Goal: Task Accomplishment & Management: Manage account settings

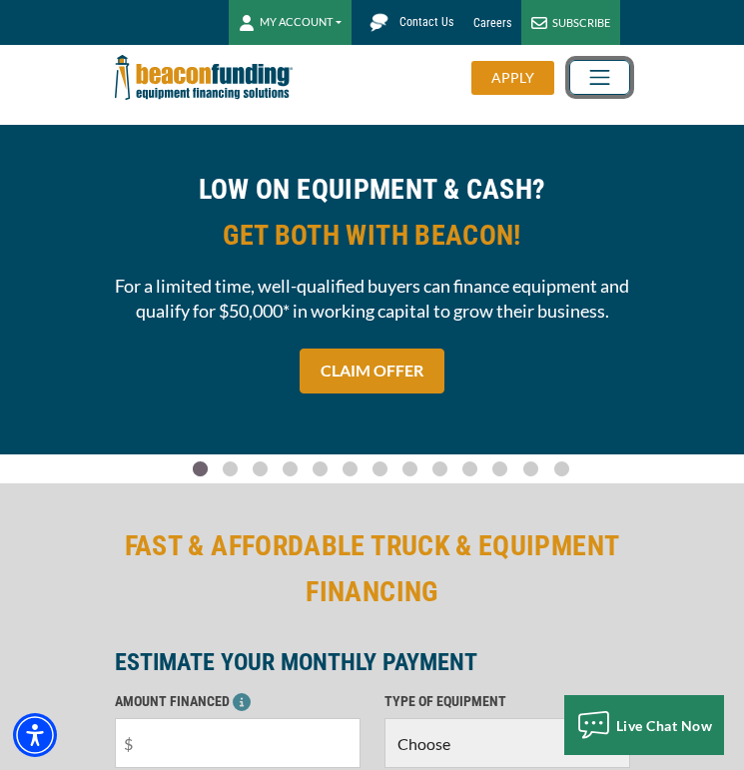
click at [588, 85] on body "Skip to main content Enable accessibility for low vision Open the accessibility…" at bounding box center [372, 385] width 744 height 770
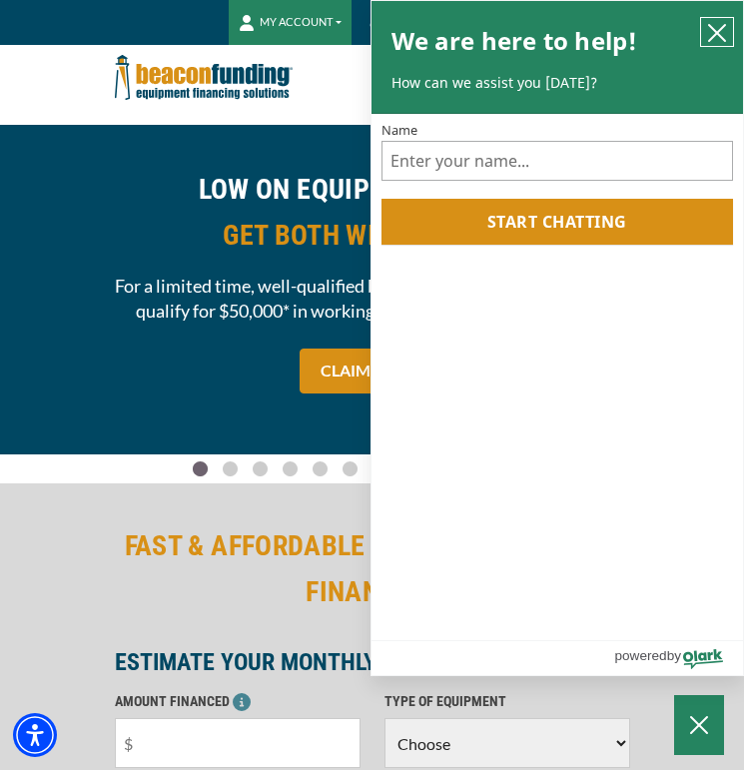
click at [722, 32] on icon "close chatbox" at bounding box center [717, 33] width 20 height 20
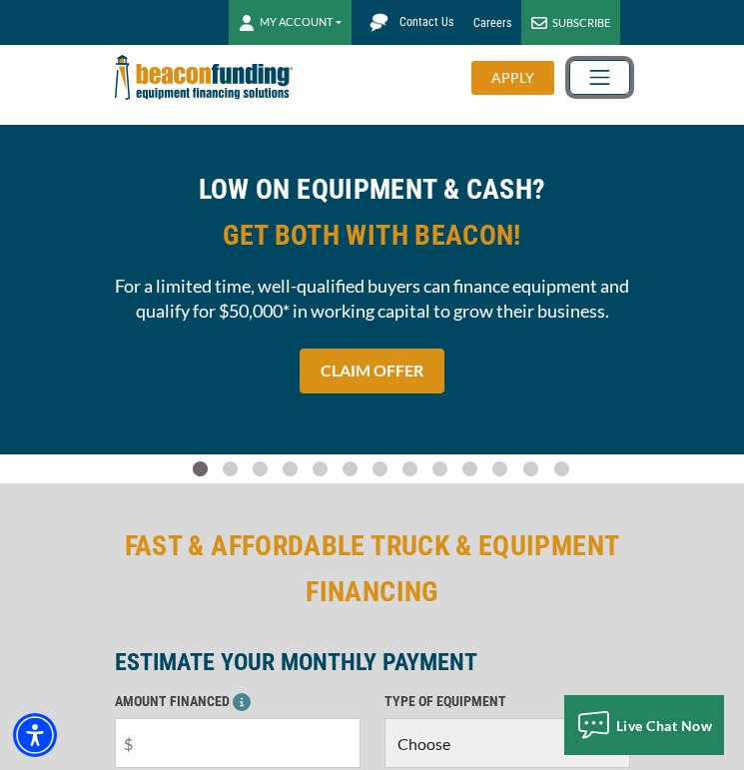
click at [604, 72] on span "Toggle navigation" at bounding box center [599, 77] width 35 height 25
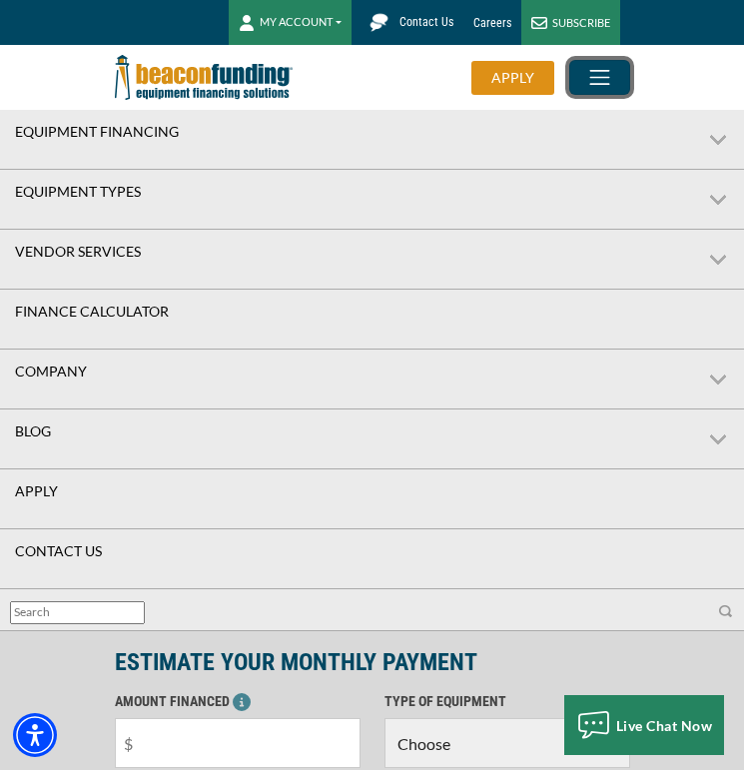
click at [604, 72] on span "Toggle navigation" at bounding box center [599, 77] width 35 height 25
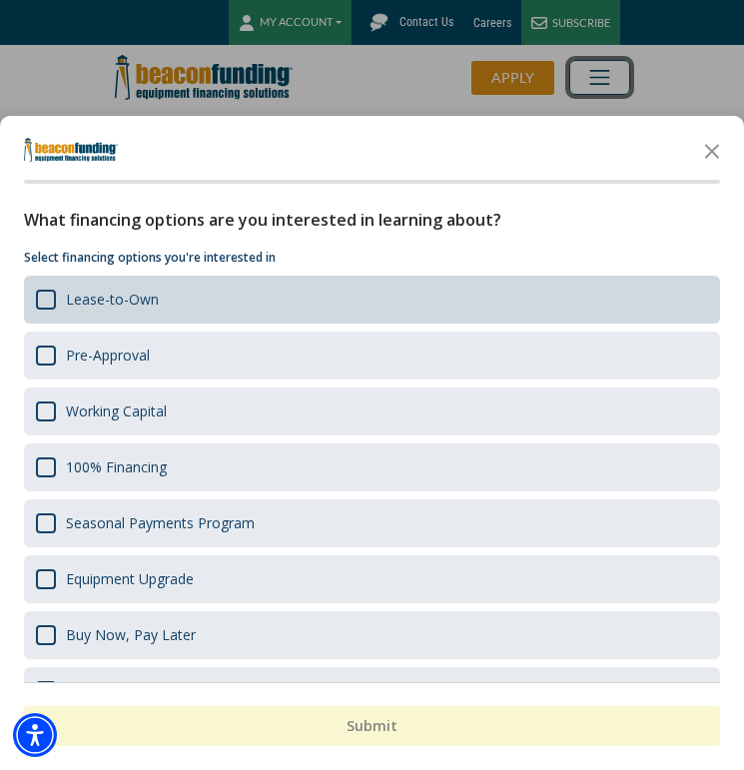
scroll to position [48, 0]
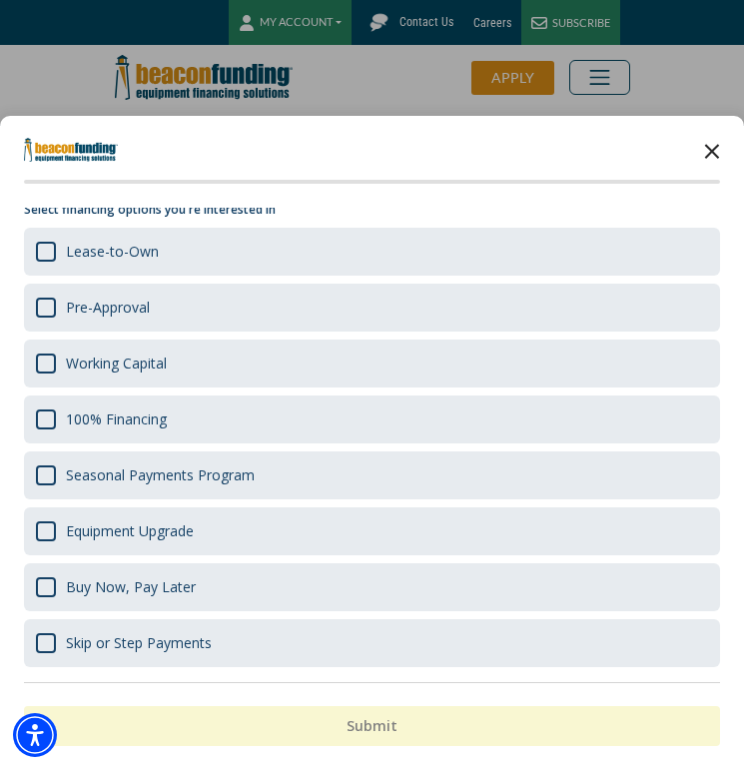
click at [711, 152] on polygon "Close the survey" at bounding box center [712, 151] width 15 height 15
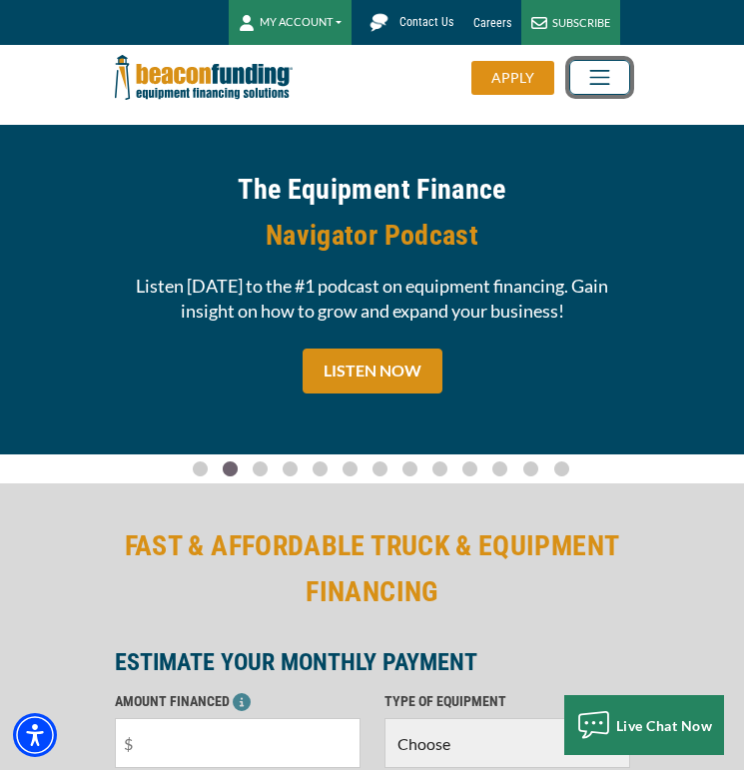
click at [607, 86] on span "Toggle navigation" at bounding box center [599, 77] width 35 height 25
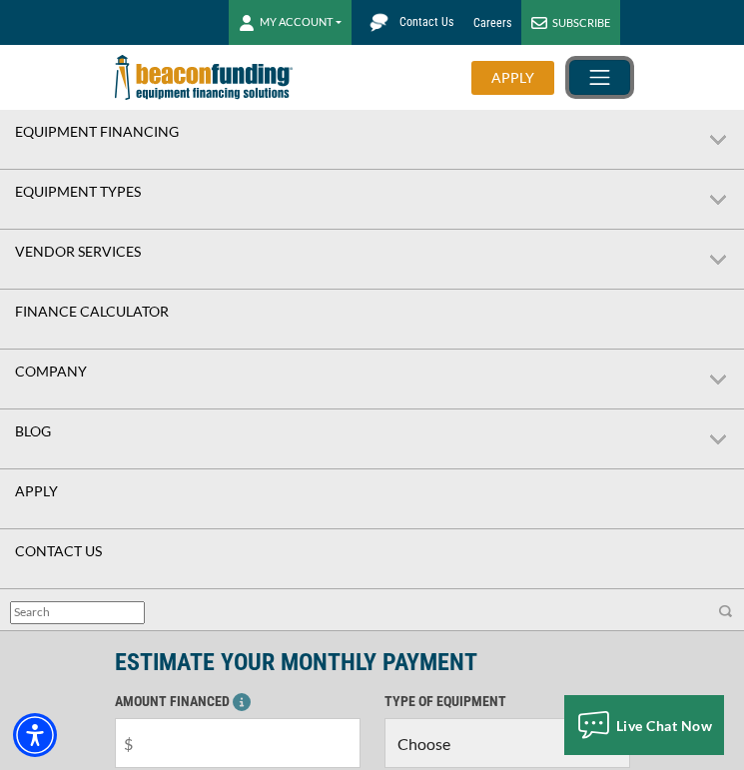
click at [607, 86] on span "Toggle navigation" at bounding box center [599, 77] width 35 height 25
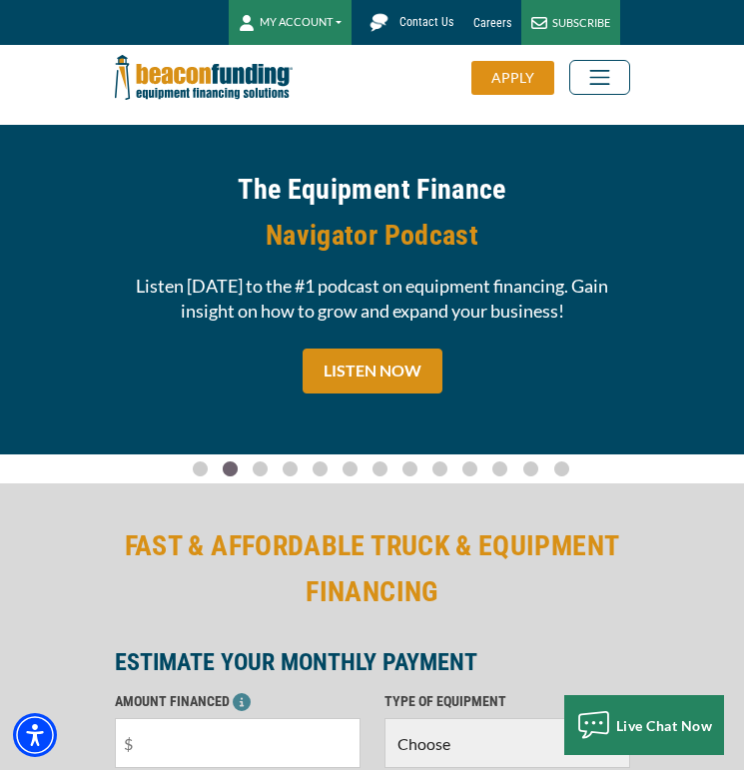
click at [340, 19] on button "MY ACCOUNT" at bounding box center [290, 22] width 123 height 45
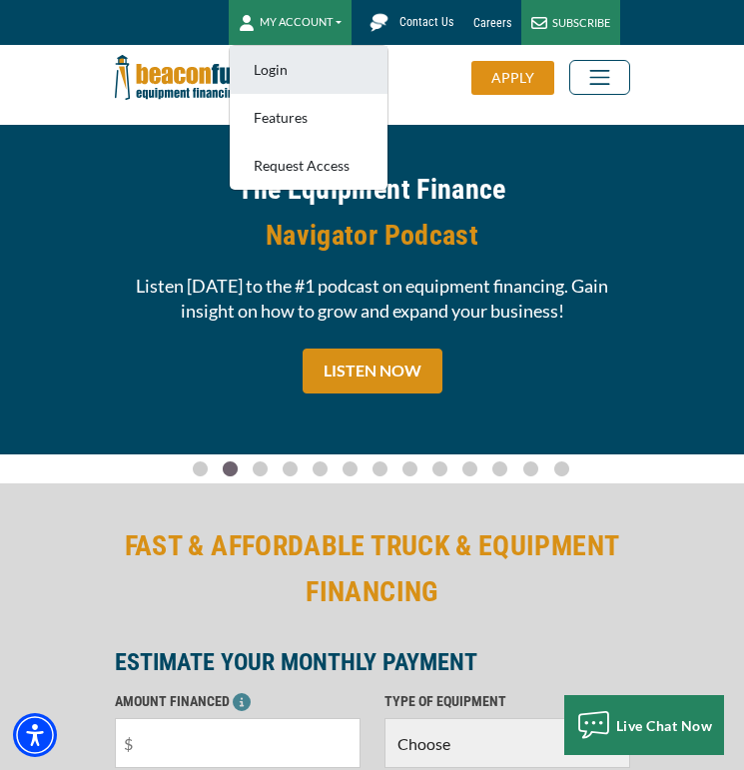
click at [295, 70] on link "Login" at bounding box center [309, 70] width 158 height 48
